Goal: Task Accomplishment & Management: Contribute content

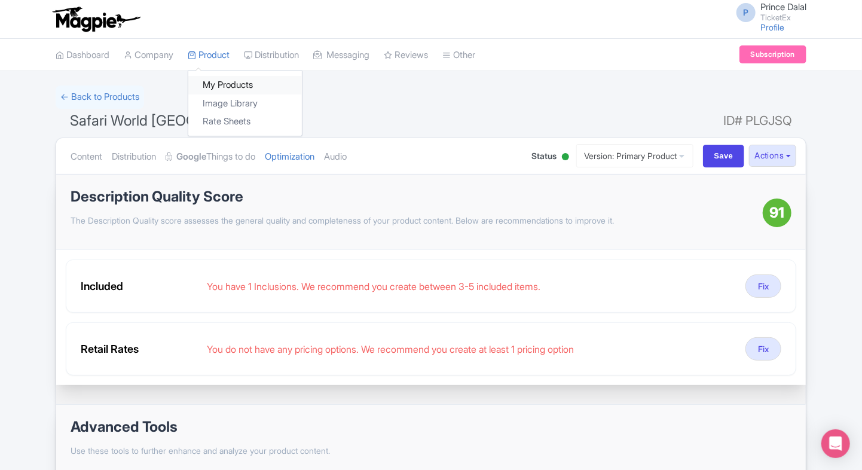
click at [219, 79] on link "My Products" at bounding box center [245, 85] width 114 height 19
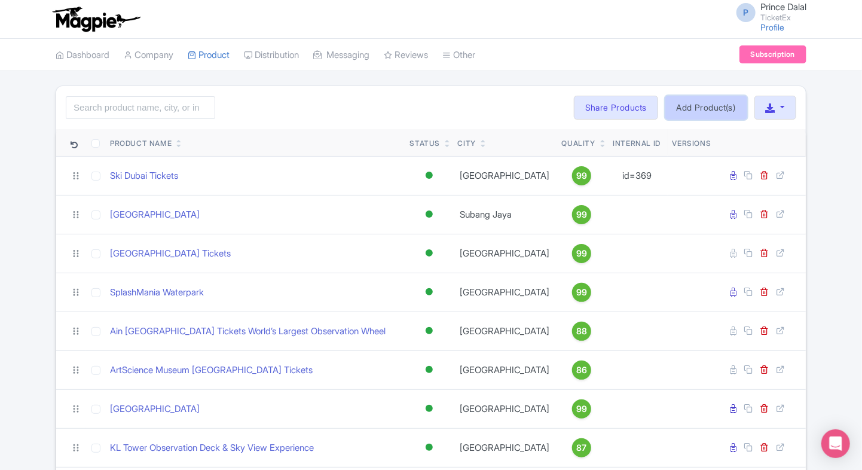
click at [700, 111] on link "Add Product(s)" at bounding box center [706, 108] width 82 height 24
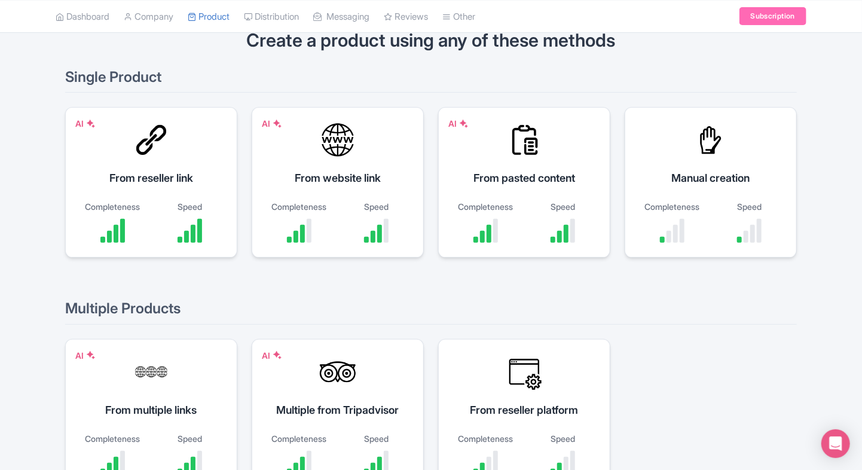
scroll to position [74, 0]
click at [712, 171] on div "Manual creation" at bounding box center [710, 178] width 142 height 16
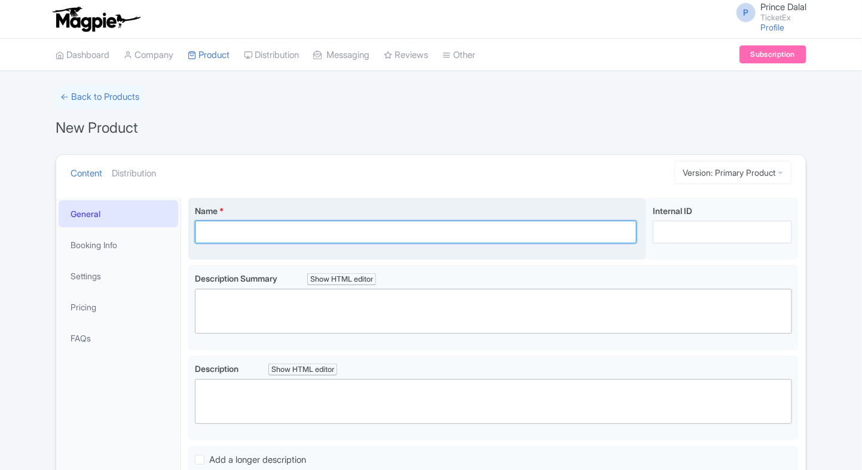
click at [331, 225] on input "Name *" at bounding box center [416, 231] width 442 height 23
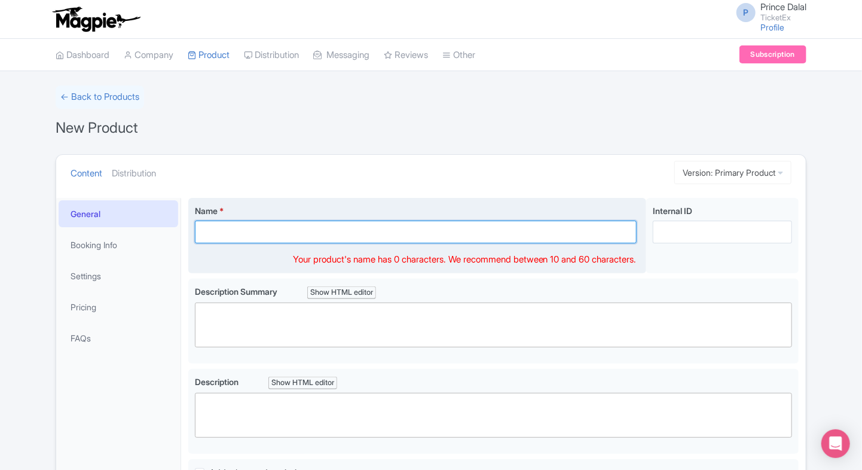
type input "X"
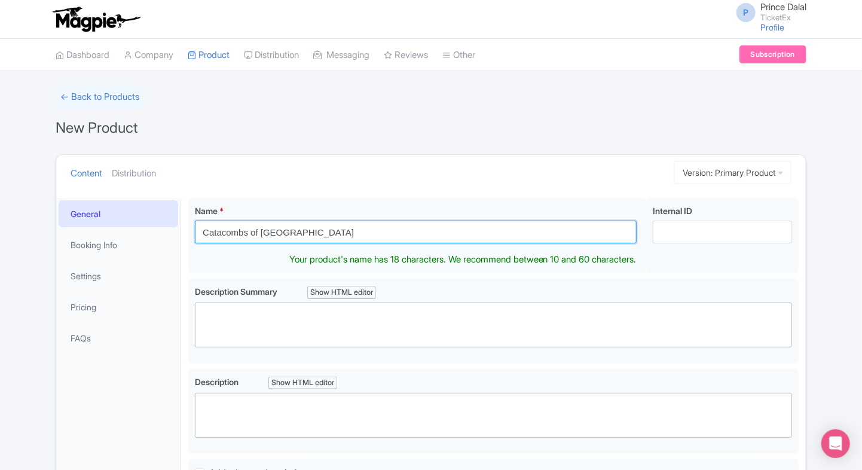
type input "Catacombs of [GEOGRAPHIC_DATA]"
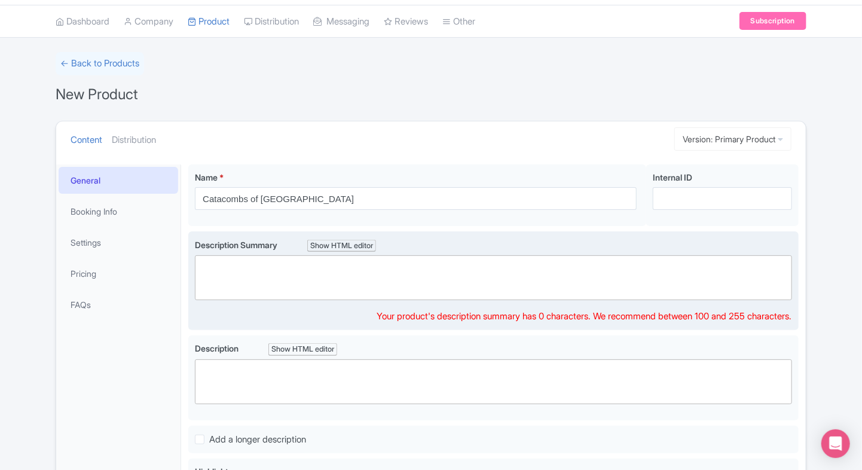
scroll to position [20, 0]
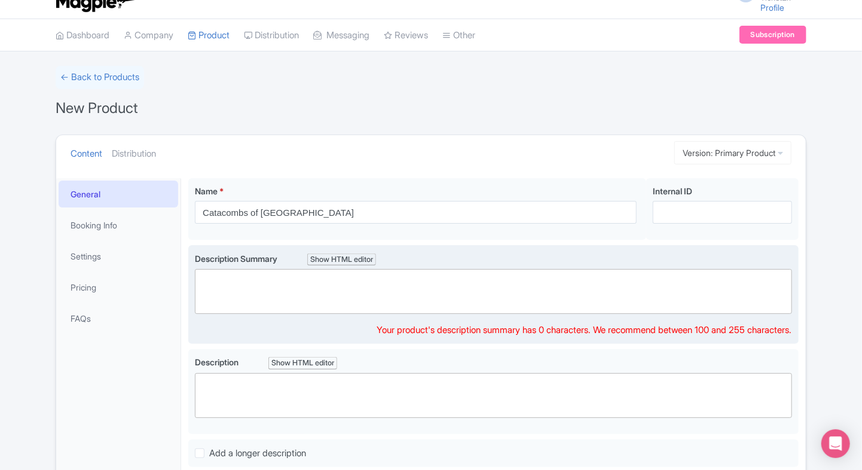
click at [574, 295] on trix-editor at bounding box center [493, 291] width 597 height 45
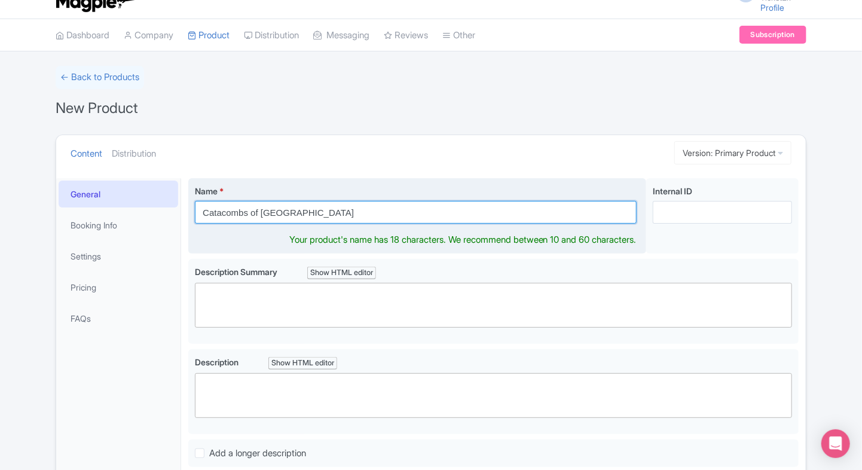
click at [353, 215] on input "Catacombs of [GEOGRAPHIC_DATA]" at bounding box center [416, 212] width 442 height 23
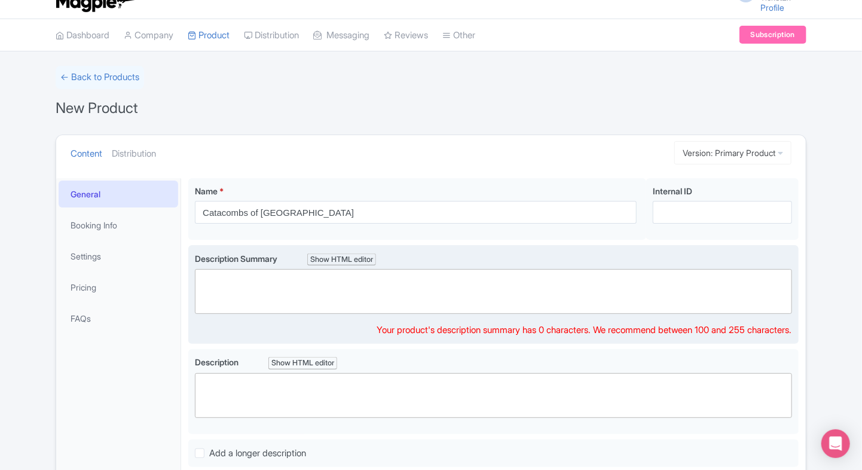
click at [255, 295] on trix-editor at bounding box center [493, 291] width 597 height 45
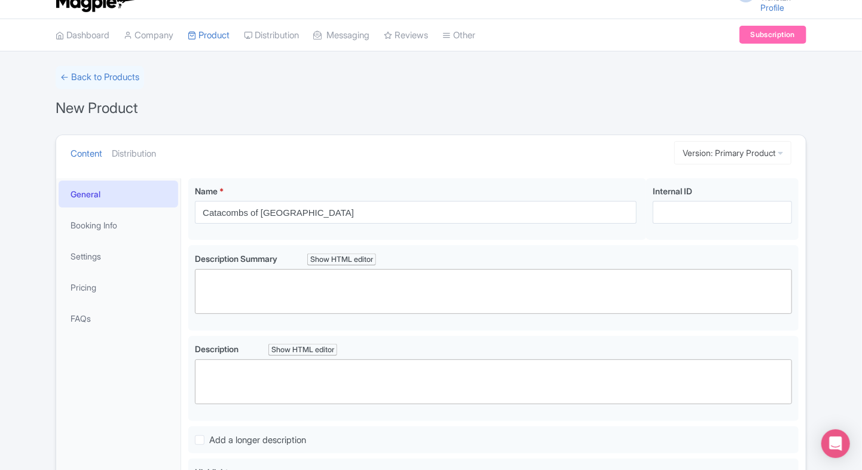
click at [325, 111] on div "New Product" at bounding box center [431, 108] width 750 height 24
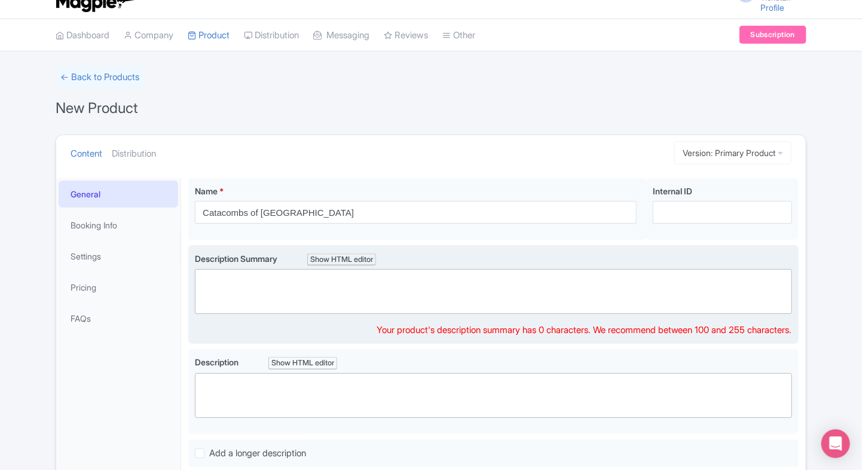
click at [341, 278] on trix-editor at bounding box center [493, 291] width 597 height 45
paste trix-editor "<div>&nbsp;The Catacombs of [GEOGRAPHIC_DATA] take you underground into histori…"
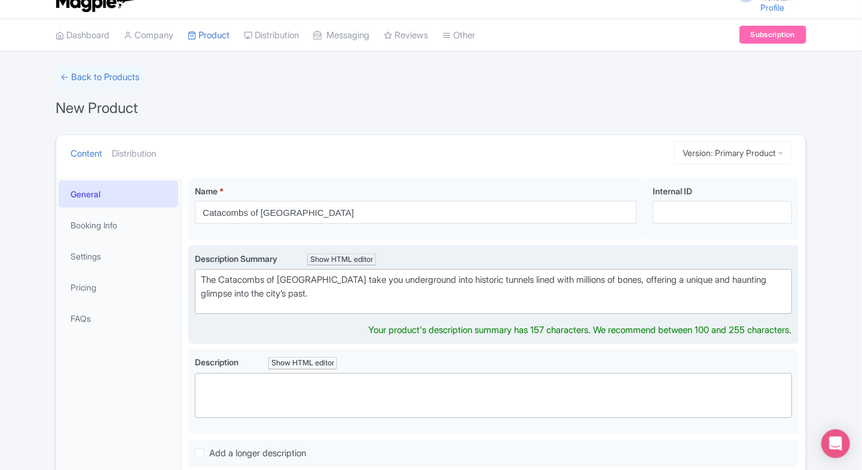
type trix-editor "<div>&nbsp;The Catacombs of [GEOGRAPHIC_DATA] take you underground into histori…"
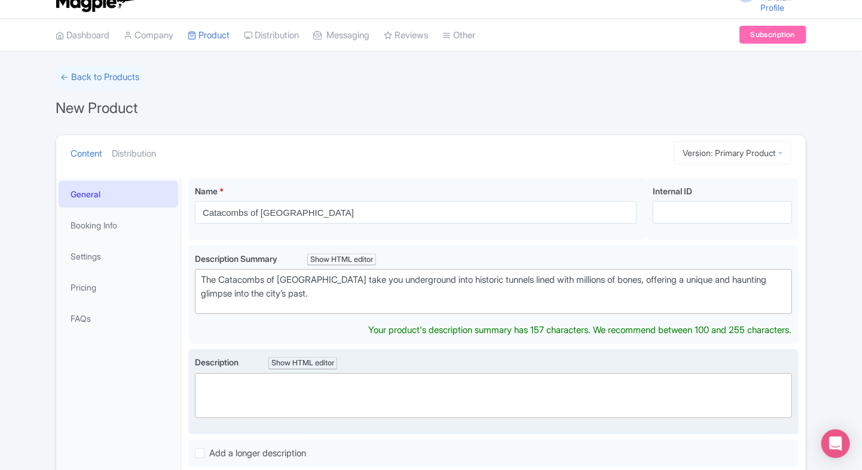
click at [255, 386] on trix-editor at bounding box center [493, 395] width 597 height 45
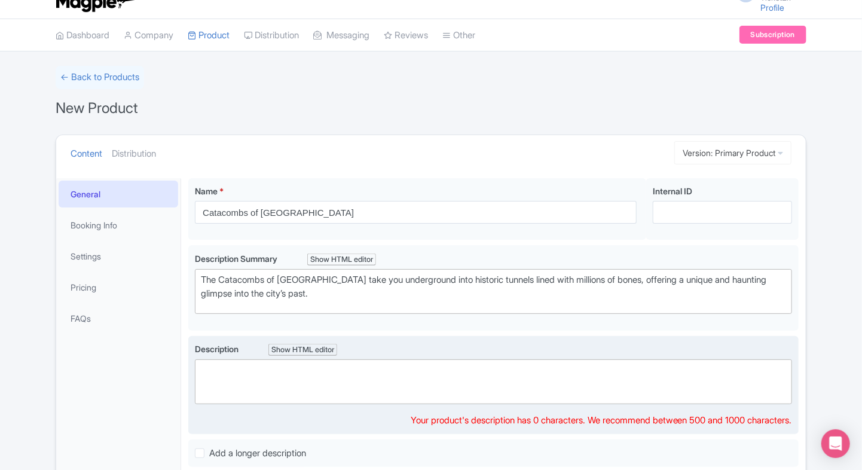
paste trix-editor "<div>The Catacombs of [GEOGRAPHIC_DATA] are a fascinating underground labyrinth…"
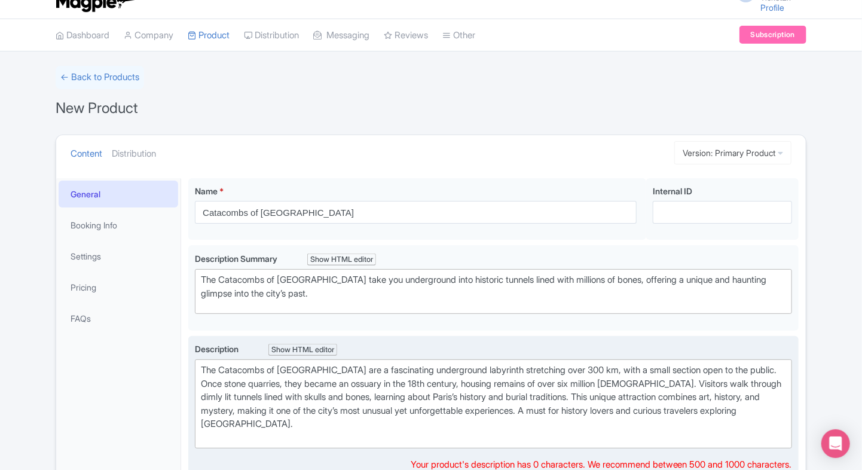
type trix-editor "<div>The Catacombs of [GEOGRAPHIC_DATA] are a fascinating underground labyrinth…"
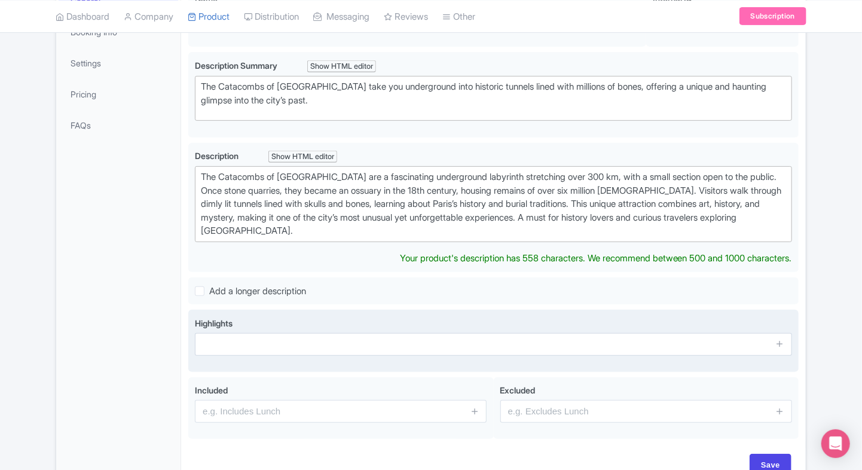
scroll to position [215, 0]
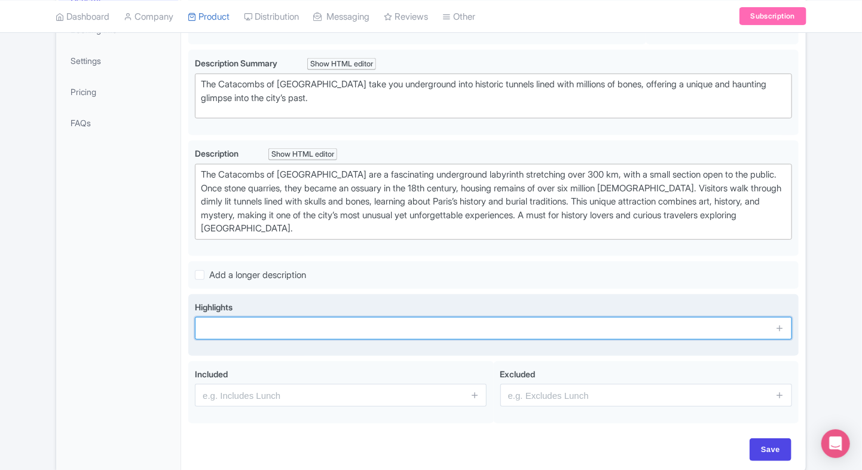
click at [232, 334] on input "text" at bounding box center [493, 328] width 597 height 23
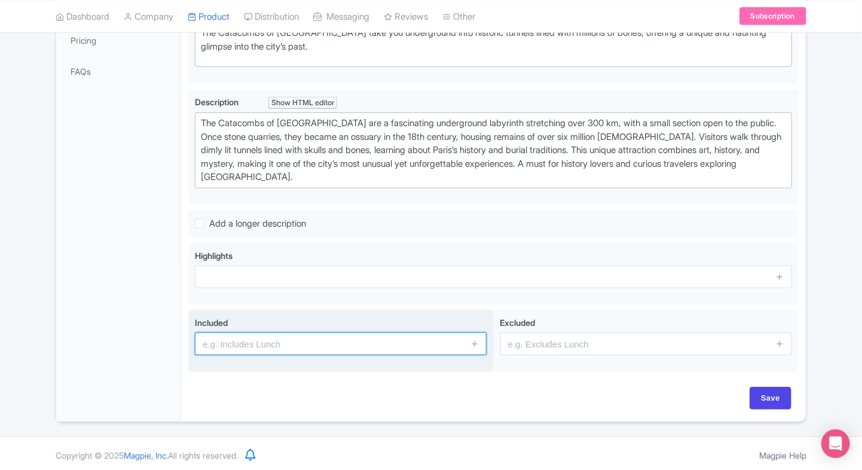
click at [242, 345] on input "text" at bounding box center [341, 343] width 292 height 23
type input "Entrance to the attraction"
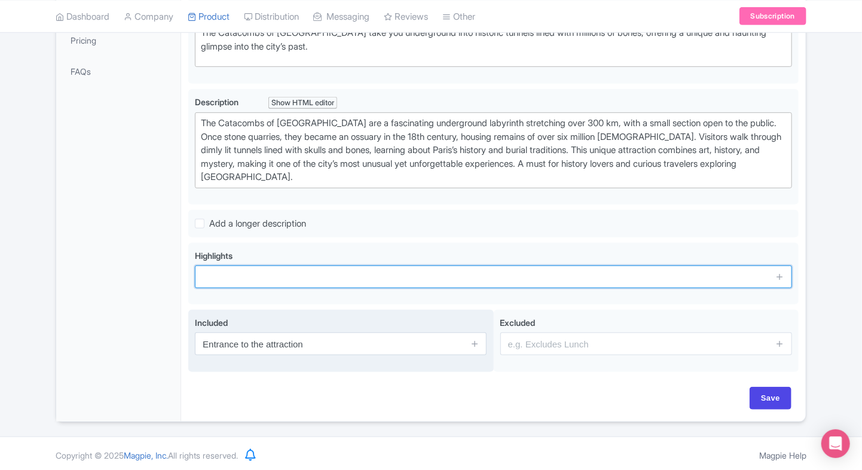
type input "Reserve Safari World Bangkok tickets in advance for a full day of wildlife fun …"
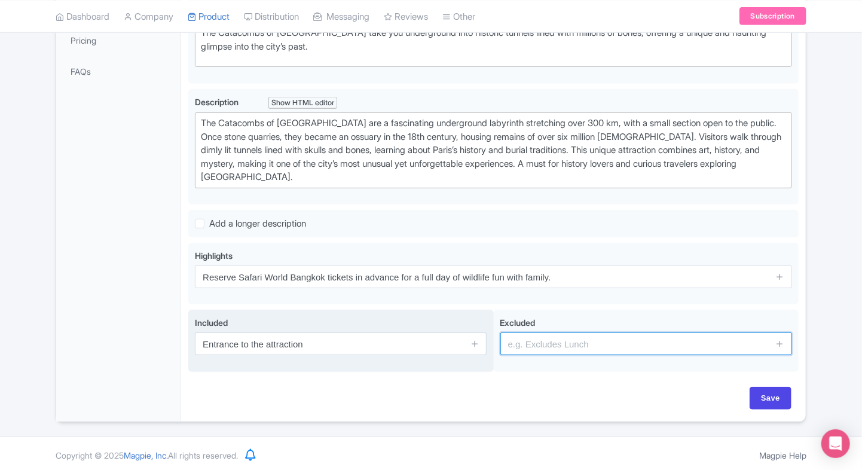
type input "guides, audio guides"
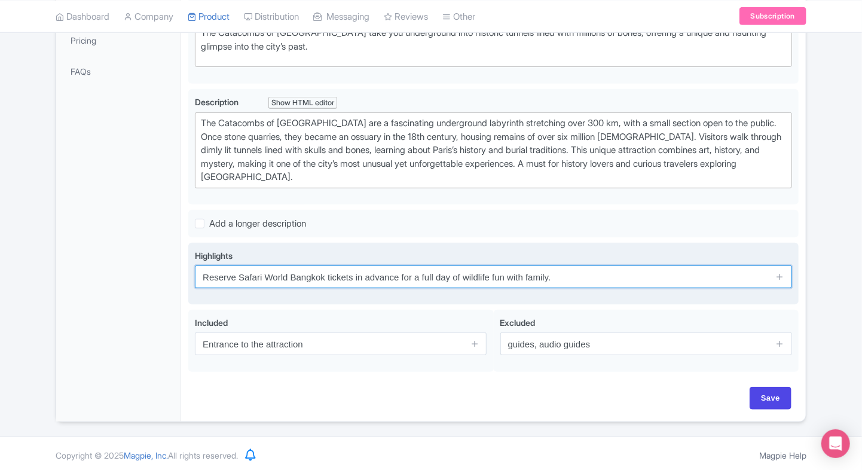
click at [676, 273] on input "Reserve Safari World Bangkok tickets in advance for a full day of wildlife fun …" at bounding box center [493, 276] width 597 height 23
click at [266, 274] on input "text" at bounding box center [493, 276] width 597 height 23
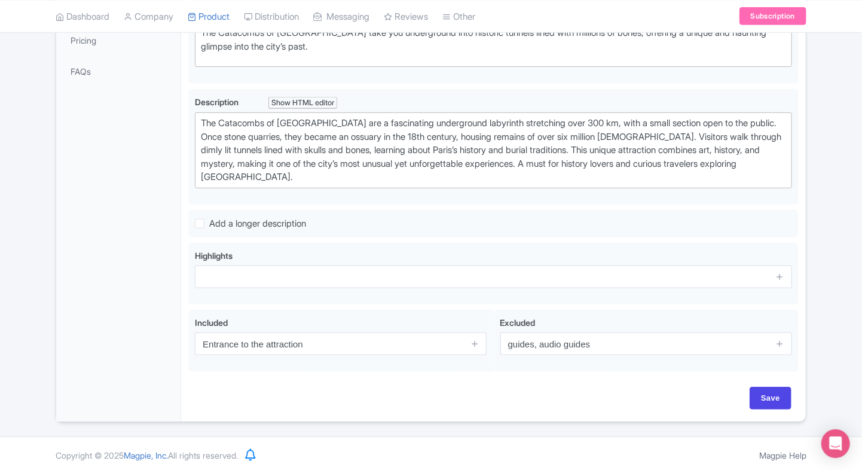
click at [128, 297] on div "General Booking Info Settings Pricing FAQs" at bounding box center [118, 176] width 125 height 490
